Goal: Navigation & Orientation: Find specific page/section

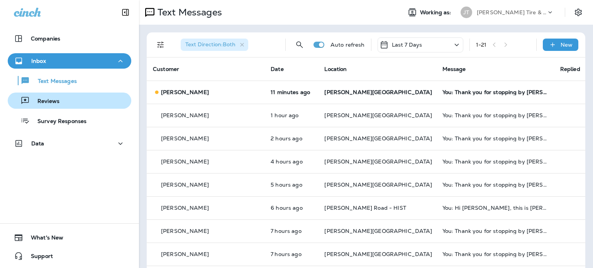
click at [55, 99] on p "Reviews" at bounding box center [45, 101] width 30 height 7
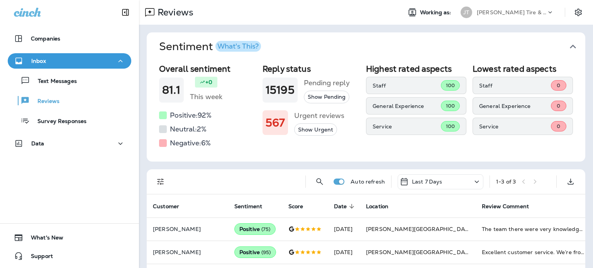
scroll to position [26, 0]
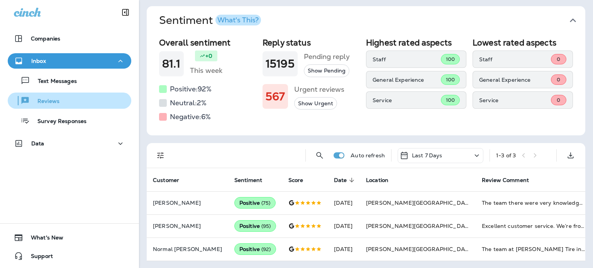
click at [65, 105] on div "Reviews" at bounding box center [69, 101] width 117 height 12
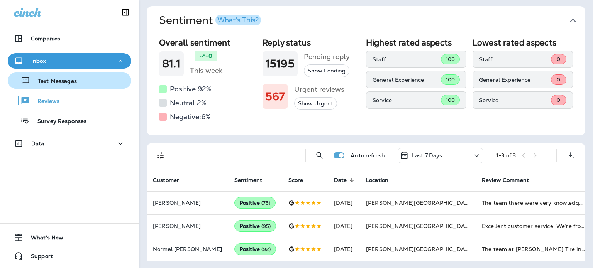
click at [104, 86] on button "Text Messages" at bounding box center [69, 81] width 123 height 16
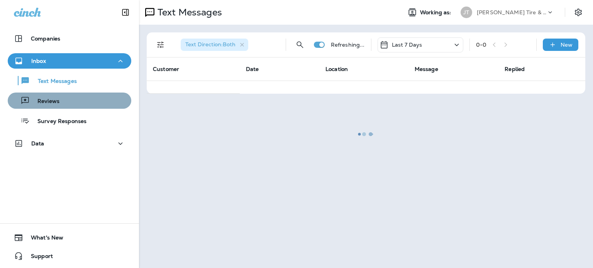
click at [94, 101] on div "Reviews" at bounding box center [69, 101] width 117 height 12
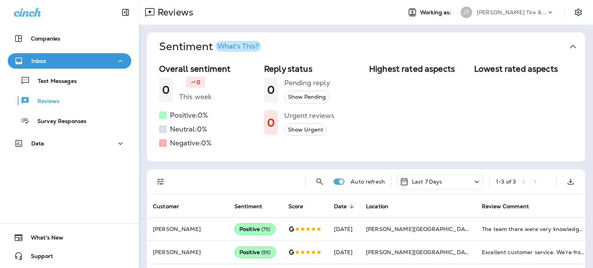
scroll to position [26, 0]
